Goal: Information Seeking & Learning: Learn about a topic

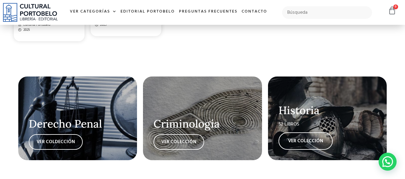
scroll to position [1019, 0]
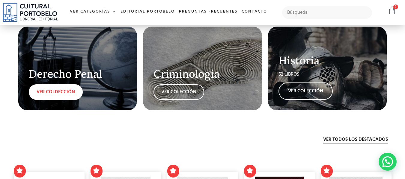
click at [66, 94] on link "VER COLDECCIÓN" at bounding box center [56, 92] width 54 height 16
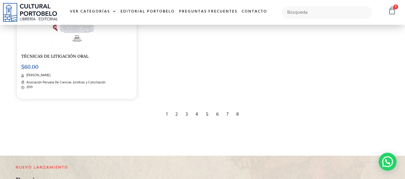
scroll to position [1019, 0]
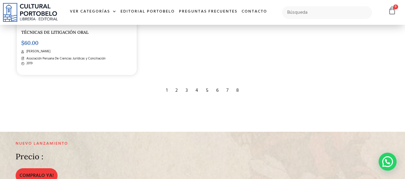
click at [176, 90] on div "2" at bounding box center [176, 90] width 8 height 13
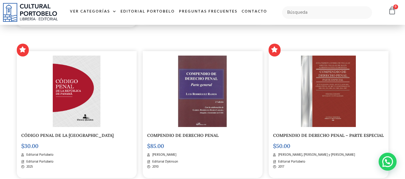
scroll to position [300, 0]
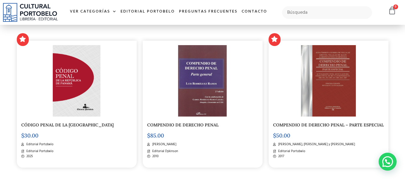
click at [324, 125] on link "COMPENDIO DE DERECHO PENAL – PARTE ESPECIAL" at bounding box center [328, 125] width 111 height 5
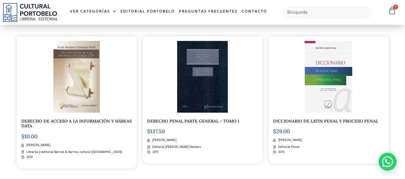
scroll to position [779, 0]
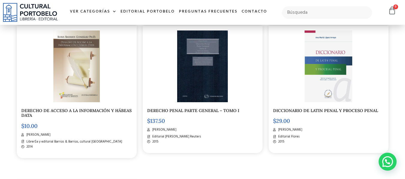
click at [216, 112] on link "DERECHO PENAL PARTE GENERAL – TOMO I" at bounding box center [193, 110] width 92 height 5
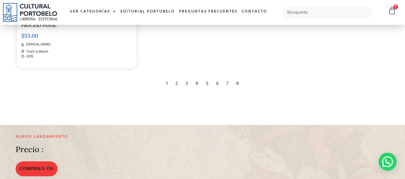
scroll to position [1018, 0]
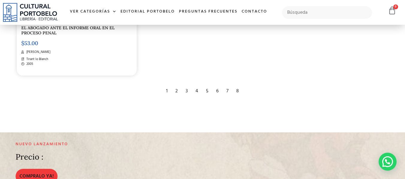
click at [185, 93] on div "3" at bounding box center [186, 91] width 8 height 13
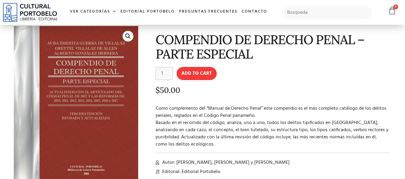
scroll to position [90, 0]
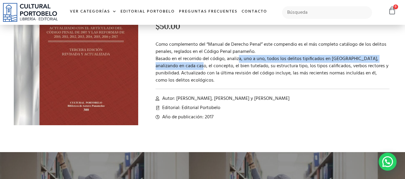
drag, startPoint x: 182, startPoint y: 64, endPoint x: 235, endPoint y: 62, distance: 53.1
click at [235, 62] on p "Como complemento del “Manual de Derecho Penal” este compendio es el más complet…" at bounding box center [272, 62] width 234 height 43
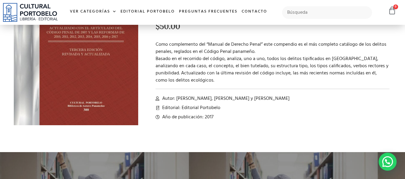
click at [283, 67] on p "Como complemento del “Manual de Derecho Penal” este compendio es el más complet…" at bounding box center [272, 62] width 234 height 43
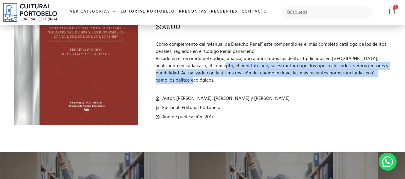
drag, startPoint x: 203, startPoint y: 68, endPoint x: 237, endPoint y: 82, distance: 36.7
click at [250, 81] on p "Como complemento del “Manual de Derecho Penal” este compendio es el más complet…" at bounding box center [272, 62] width 234 height 43
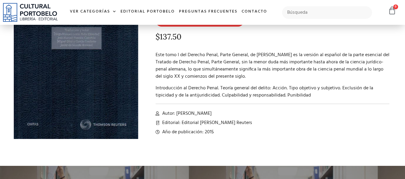
scroll to position [30, 0]
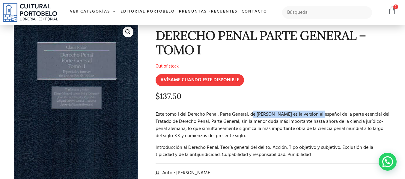
drag, startPoint x: 251, startPoint y: 117, endPoint x: 279, endPoint y: 111, distance: 28.0
click at [317, 112] on p "Este tomo I del Derecho Penal, Parte General, de Claus Roxin es la versión al e…" at bounding box center [272, 125] width 234 height 29
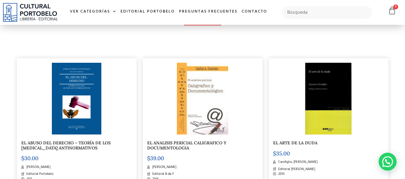
scroll to position [120, 0]
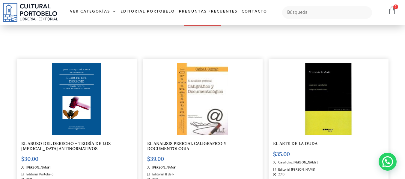
click at [88, 145] on link "EL ABUSO DEL DERECHO – TEORÍA DE LOS [MEDICAL_DATA] ANTINORMATIVOS" at bounding box center [65, 146] width 89 height 10
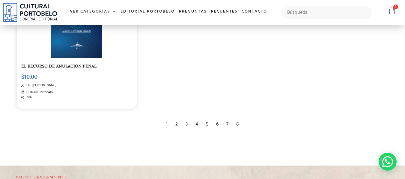
scroll to position [1018, 0]
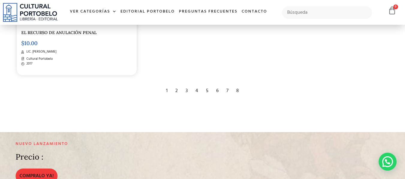
click at [189, 91] on div "3" at bounding box center [186, 90] width 8 height 13
click at [187, 90] on div "3" at bounding box center [186, 90] width 8 height 13
click at [186, 91] on div "3" at bounding box center [186, 90] width 8 height 13
click at [188, 90] on div "3" at bounding box center [186, 90] width 8 height 13
click at [188, 89] on div "3" at bounding box center [186, 90] width 8 height 13
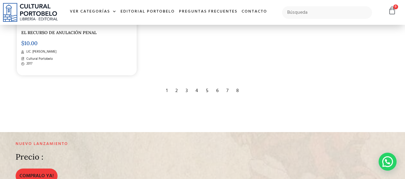
click at [196, 90] on div "4" at bounding box center [196, 90] width 9 height 13
click at [197, 90] on div "4" at bounding box center [196, 90] width 9 height 13
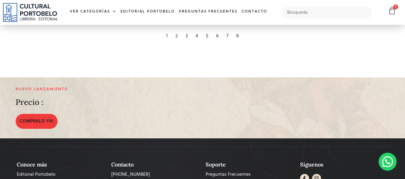
scroll to position [1138, 0]
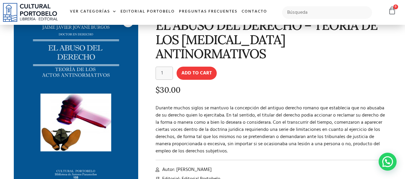
scroll to position [30, 0]
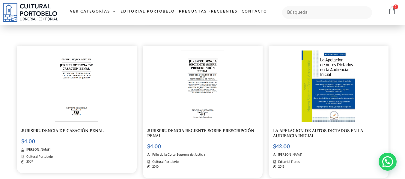
scroll to position [689, 0]
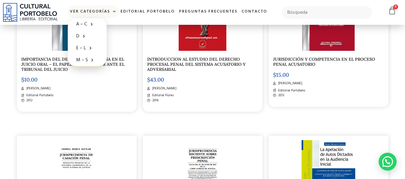
click at [111, 11] on span at bounding box center [113, 11] width 6 height 9
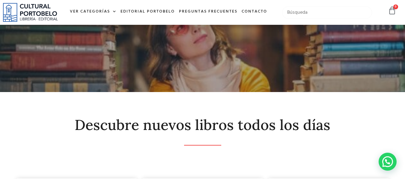
click at [322, 11] on input "text" at bounding box center [327, 12] width 90 height 13
type input "amparo"
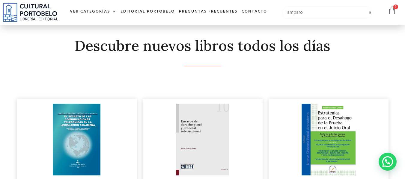
scroll to position [90, 0]
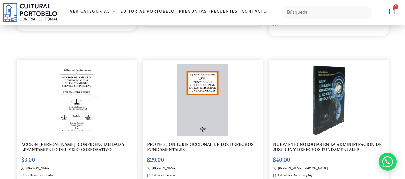
scroll to position [270, 0]
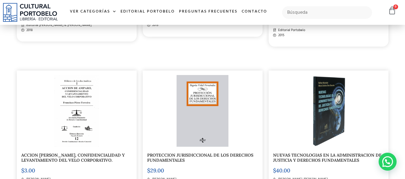
click at [207, 112] on img at bounding box center [202, 111] width 52 height 72
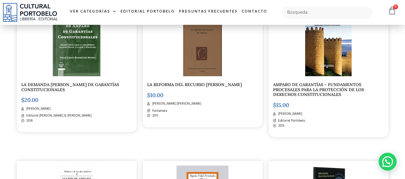
scroll to position [150, 0]
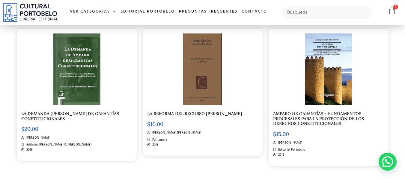
click at [346, 120] on link "AMPARO DE GARANTÍAS – FUNDAMENTOS PROCESALES PARA LA PROTECCIÓN DE LOS DERECHOS…" at bounding box center [318, 119] width 91 height 16
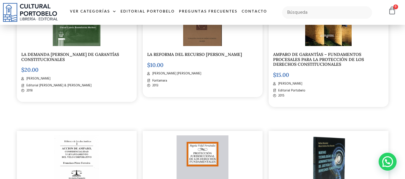
scroll to position [209, 0]
click at [62, 53] on link "LA DEMANDA DE AMPARO DE GARANTÍAS CONSTITUCIONALES" at bounding box center [70, 57] width 98 height 10
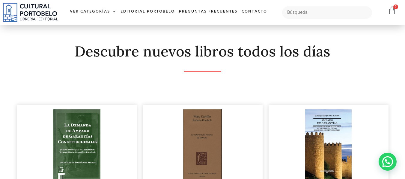
scroll to position [0, 0]
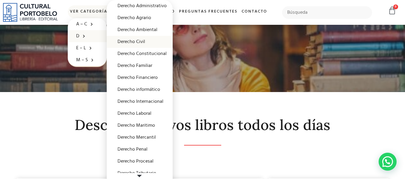
click at [138, 42] on link "Derecho Civil" at bounding box center [140, 42] width 66 height 12
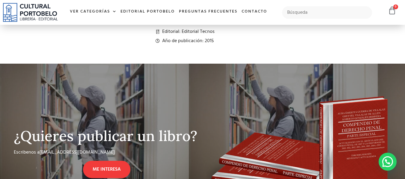
scroll to position [210, 0]
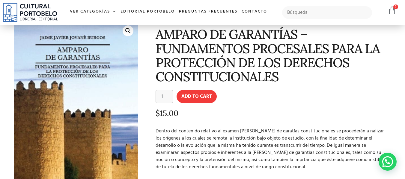
scroll to position [30, 0]
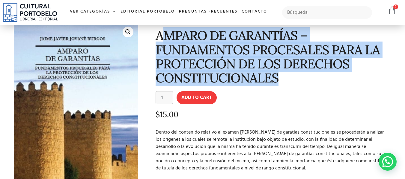
drag, startPoint x: 320, startPoint y: 73, endPoint x: 162, endPoint y: 32, distance: 163.4
click at [162, 32] on h1 "AMPARO DE GARANTÍAS – FUNDAMENTOS PROCESALES PARA LA PROTECCIÓN DE LOS DERECHOS…" at bounding box center [272, 56] width 234 height 57
click at [193, 40] on h1 "AMPARO DE GARANTÍAS – FUNDAMENTOS PROCESALES PARA LA PROTECCIÓN DE LOS DERECHOS…" at bounding box center [272, 56] width 234 height 57
drag, startPoint x: 156, startPoint y: 32, endPoint x: 309, endPoint y: 85, distance: 161.6
click at [309, 86] on div "AMPARO DE GARANTÍAS – FUNDAMENTOS PROCESALES PARA LA PROTECCIÓN DE LOS DERECHOS…" at bounding box center [267, 122] width 253 height 207
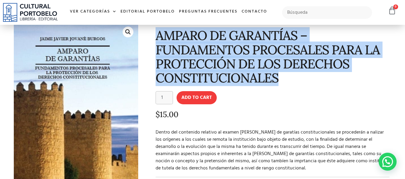
copy h1 "AMPARO DE GARANTÍAS – FUNDAMENTOS PROCESALES PARA LA PROTECCIÓN DE LOS DERECHOS…"
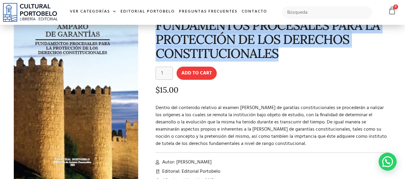
scroll to position [90, 0]
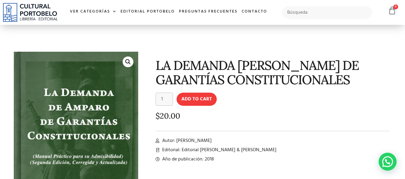
drag, startPoint x: 238, startPoint y: 141, endPoint x: 179, endPoint y: 138, distance: 59.4
click at [178, 138] on li "Autor: Omar Cadul Rodriguez Muñoz" at bounding box center [272, 141] width 234 height 7
copy span "mar Cadul Rodriguez Muñoz"
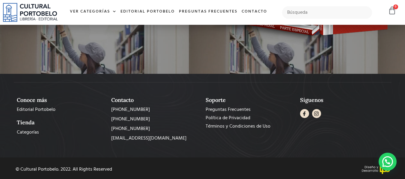
scroll to position [373, 0]
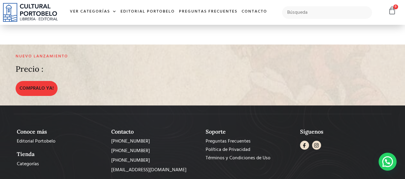
scroll to position [1072, 0]
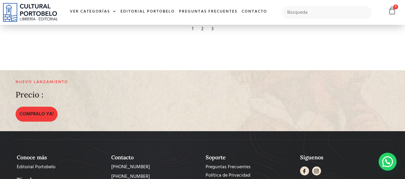
click at [199, 31] on div "2" at bounding box center [202, 28] width 8 height 13
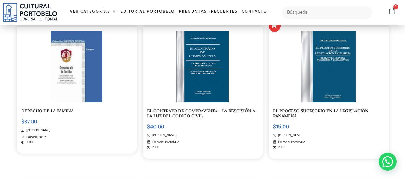
scroll to position [449, 0]
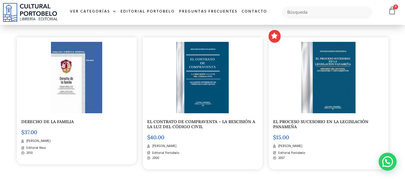
click at [301, 120] on link "EL PROCESO SUCESORIO EN LA LEGISLACIÓN PANAMEÑA" at bounding box center [320, 124] width 95 height 10
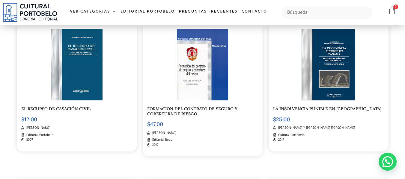
scroll to position [629, 0]
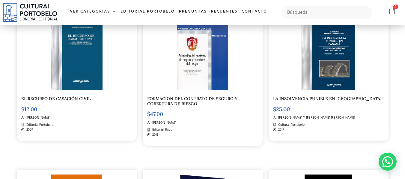
click at [317, 99] on link "LA INSOLVENCIA PUNIBLE EN [GEOGRAPHIC_DATA]" at bounding box center [327, 98] width 108 height 5
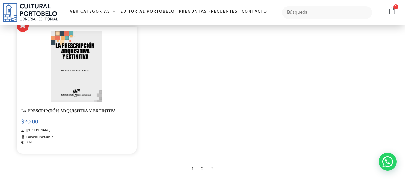
scroll to position [958, 0]
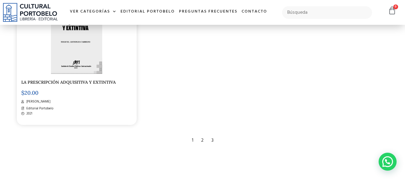
click at [202, 140] on div "2" at bounding box center [202, 140] width 8 height 13
click at [202, 141] on div "2" at bounding box center [202, 140] width 8 height 13
click at [215, 138] on div "3" at bounding box center [212, 140] width 8 height 13
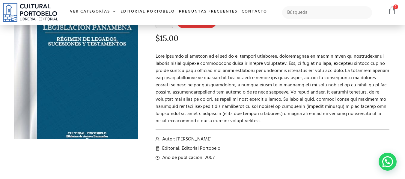
scroll to position [30, 0]
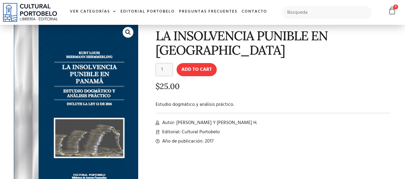
scroll to position [30, 0]
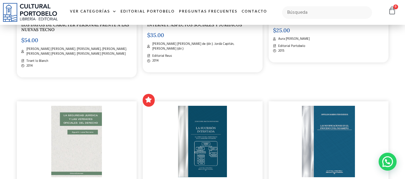
scroll to position [210, 0]
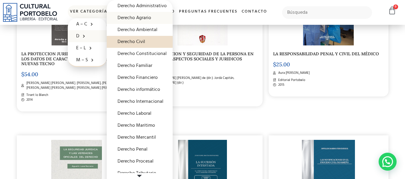
click at [131, 22] on link "Derecho Agrario" at bounding box center [140, 18] width 66 height 12
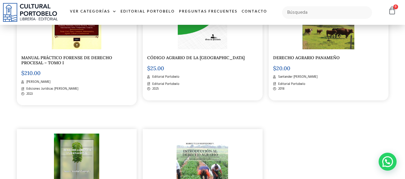
scroll to position [150, 0]
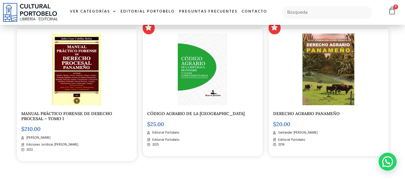
click at [315, 117] on div "DERECHO AGRARIO PANAMEÑO $ 20.00 Santander [PERSON_NAME] Editorial Portobelo 20…" at bounding box center [328, 92] width 120 height 127
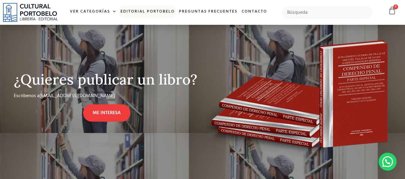
scroll to position [358, 0]
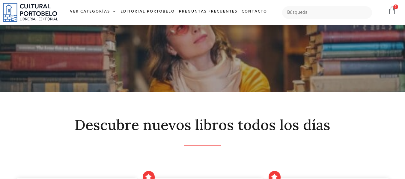
scroll to position [150, 0]
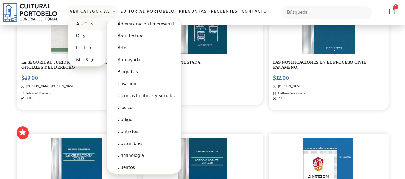
scroll to position [479, 0]
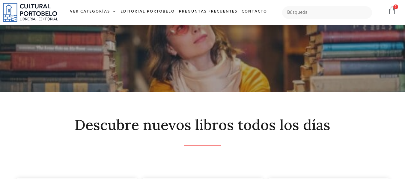
scroll to position [958, 0]
